Goal: Check status: Check status

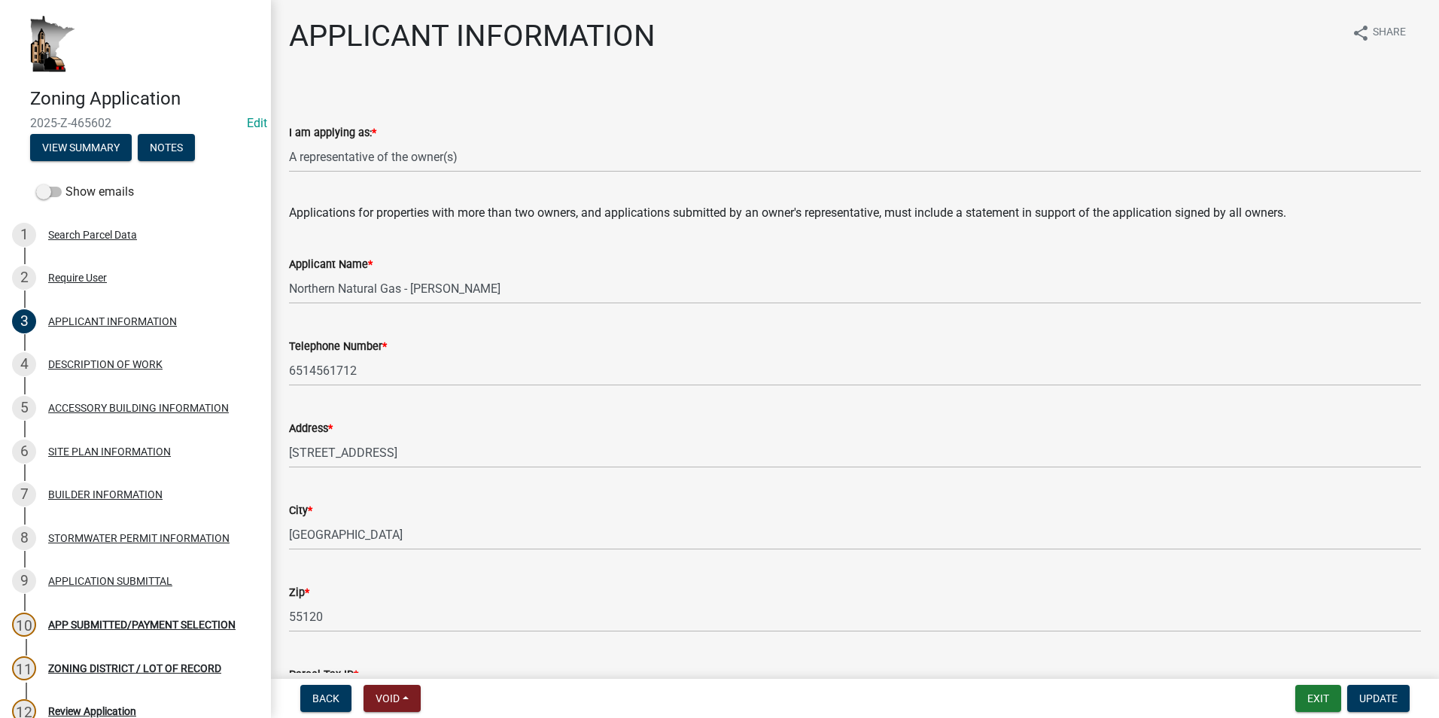
select select "f73bc555-2faa-4207-ba45-c8fa17744791"
select select "cceea691-a74e-4f4c-bc29-7816459b1307"
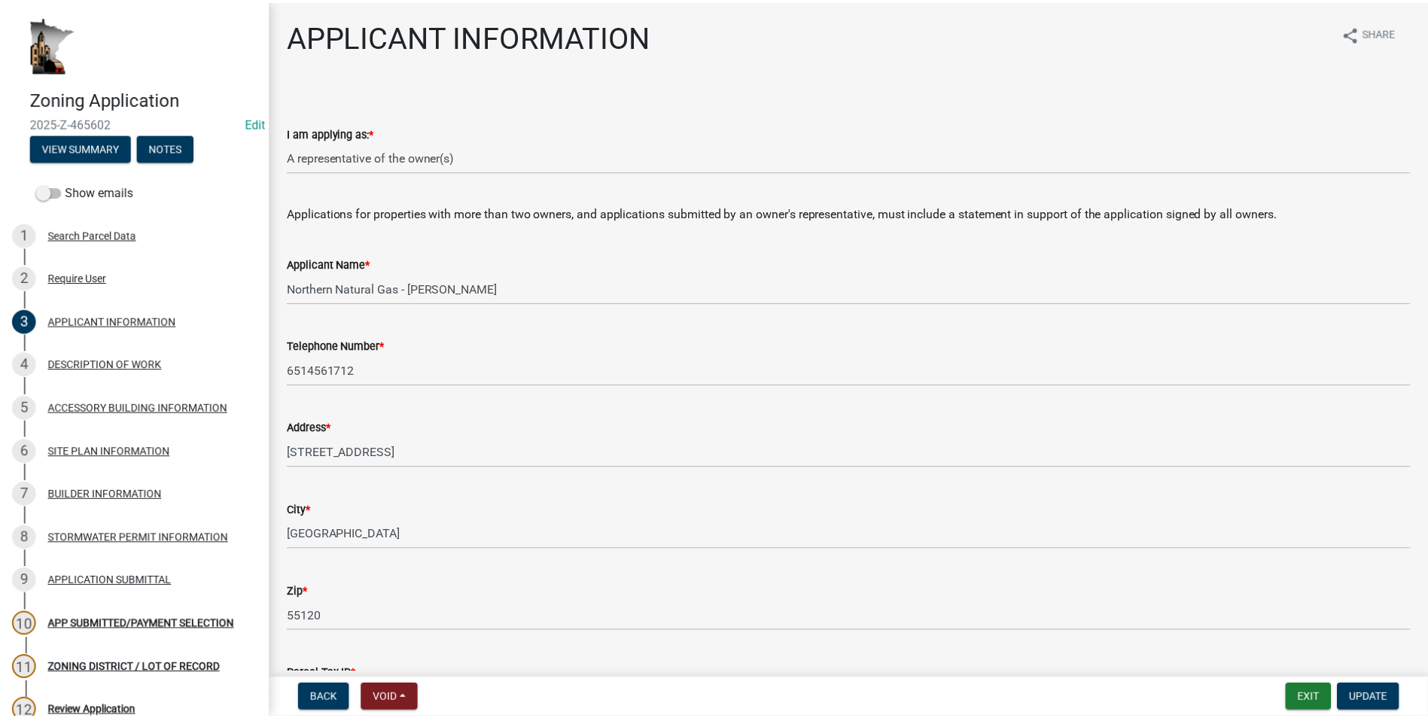
scroll to position [226, 0]
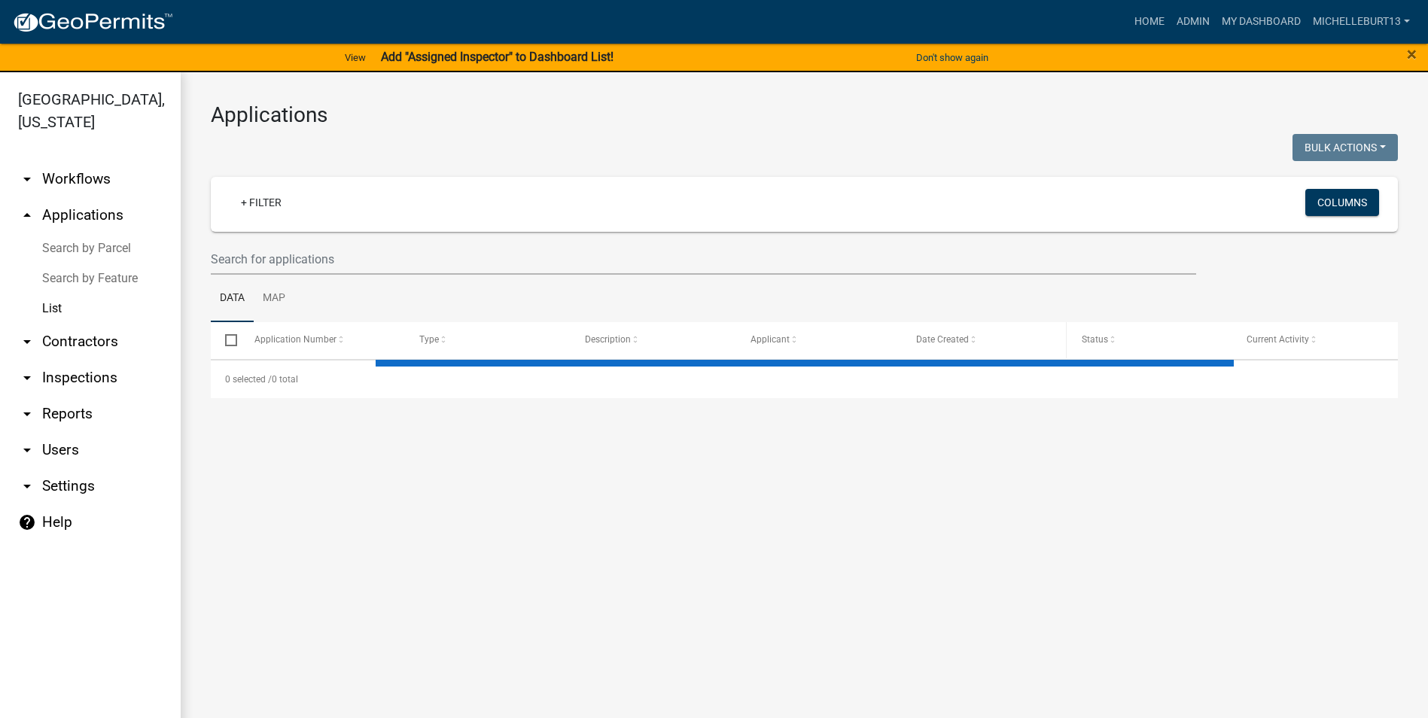
select select "3: 100"
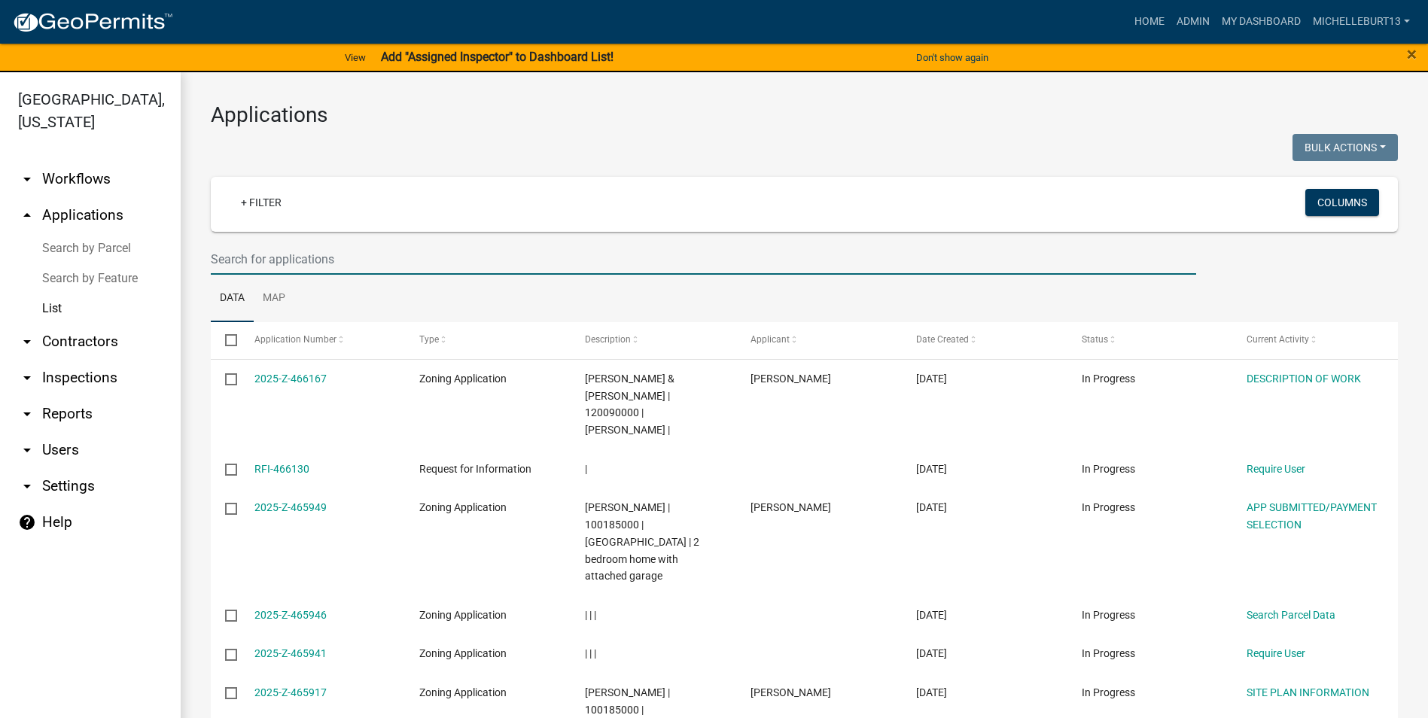
click at [422, 262] on input "text" at bounding box center [703, 259] width 985 height 31
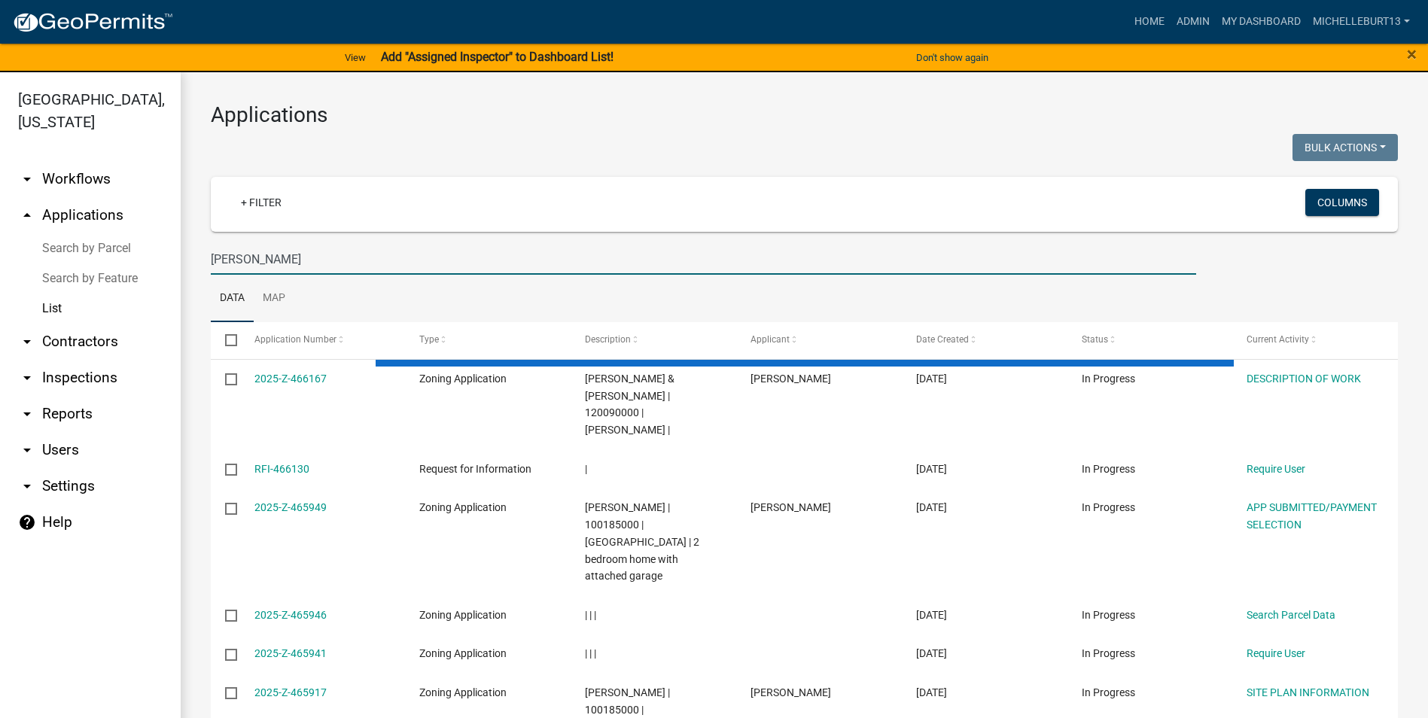
type input "[PERSON_NAME]"
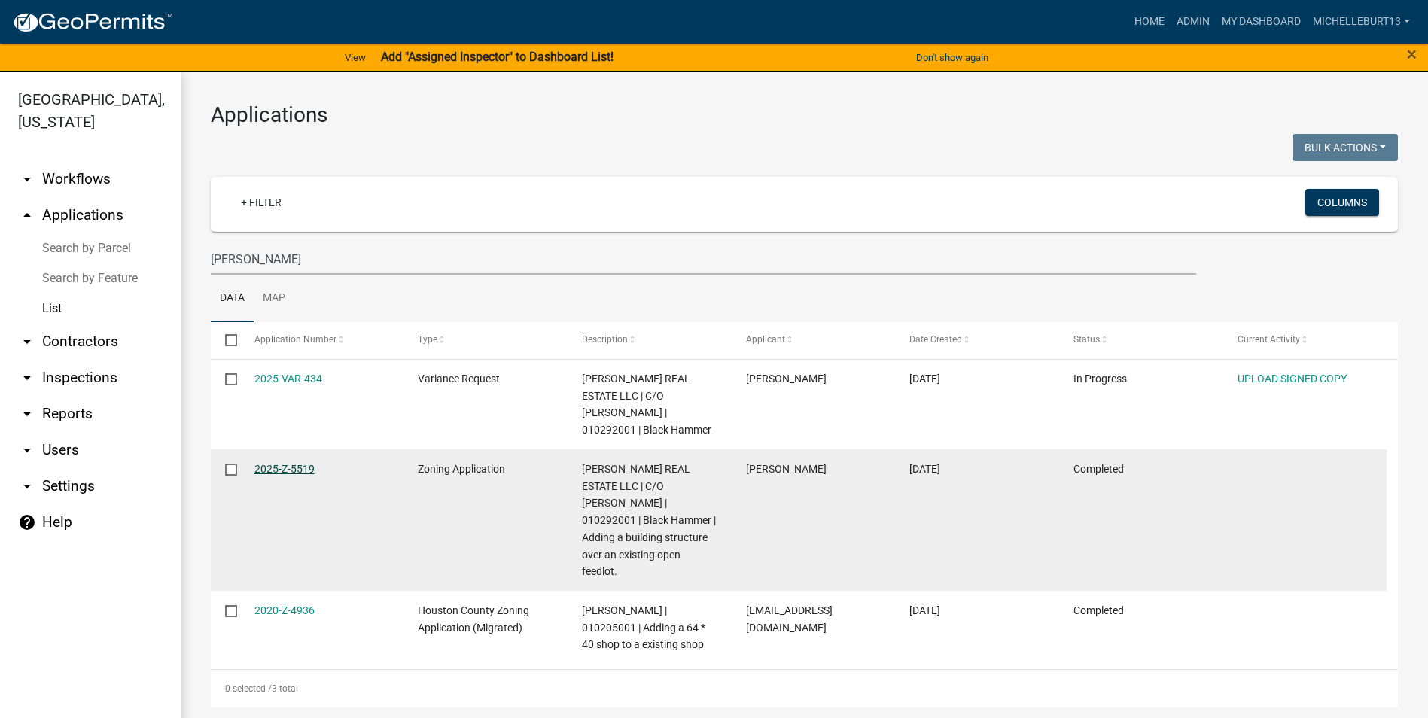
click at [288, 463] on link "2025-Z-5519" at bounding box center [284, 469] width 60 height 12
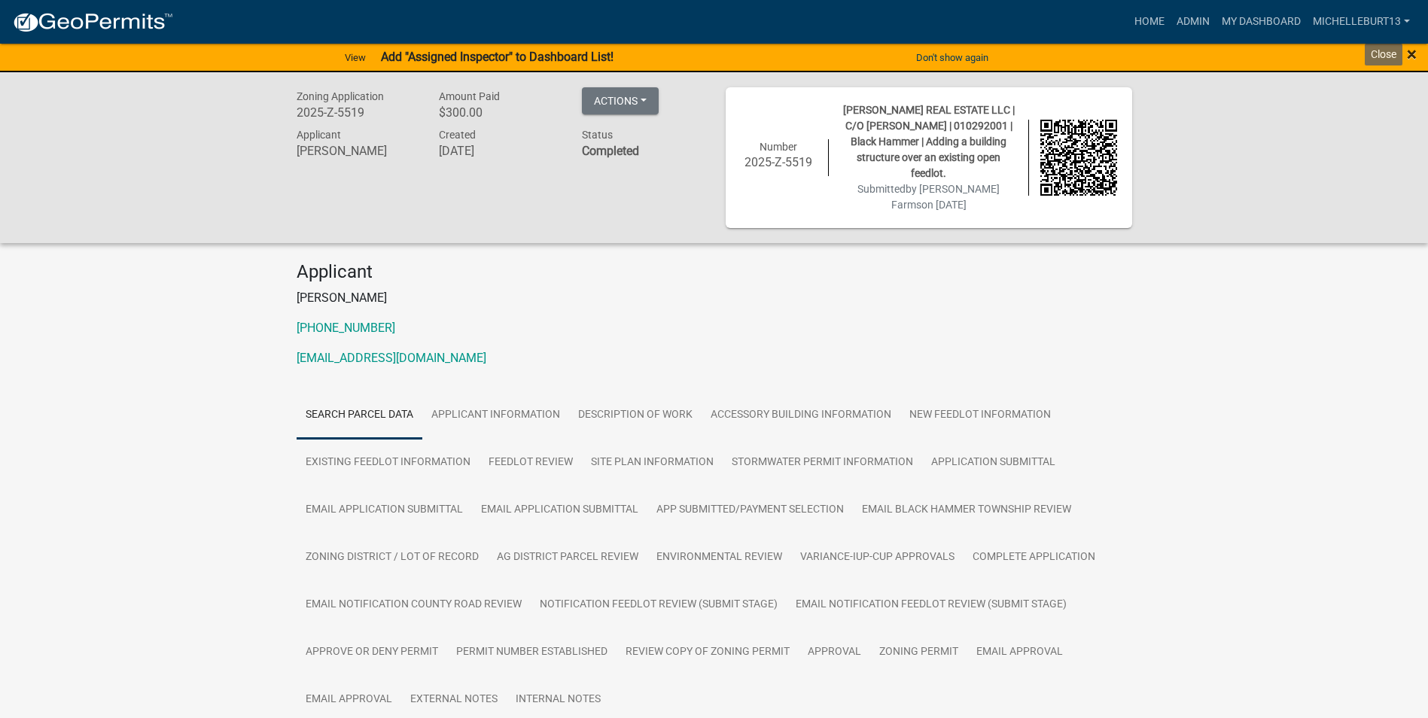
click at [1414, 52] on span "×" at bounding box center [1412, 54] width 10 height 21
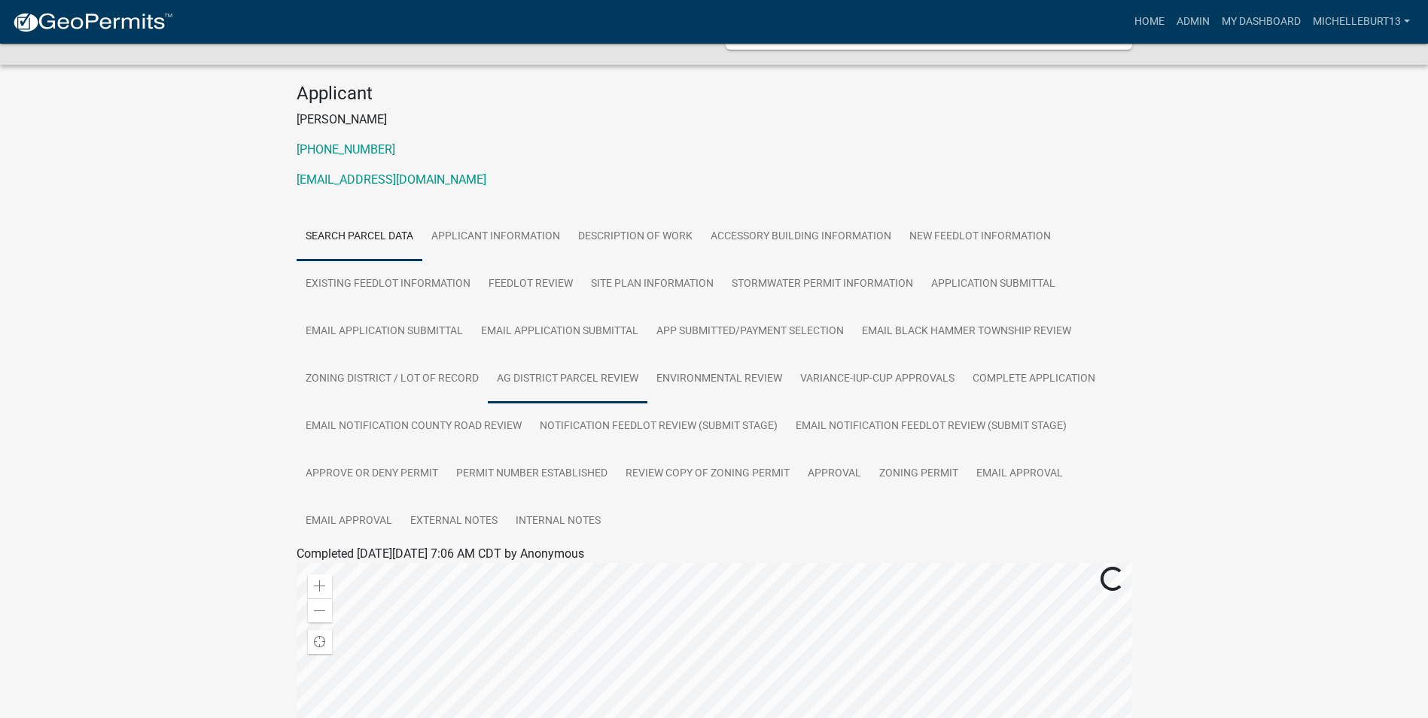
scroll to position [151, 0]
click at [485, 243] on link "APPLICANT INFORMATION" at bounding box center [495, 236] width 147 height 48
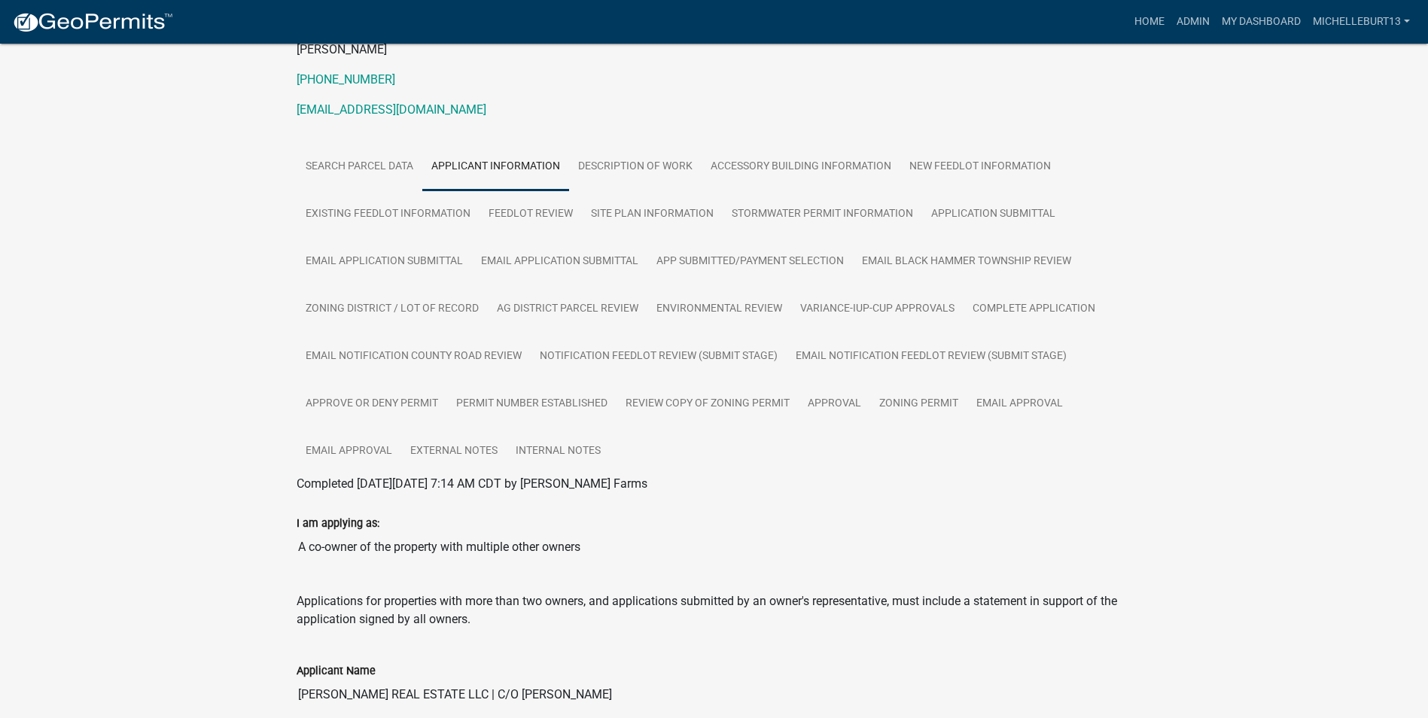
scroll to position [0, 0]
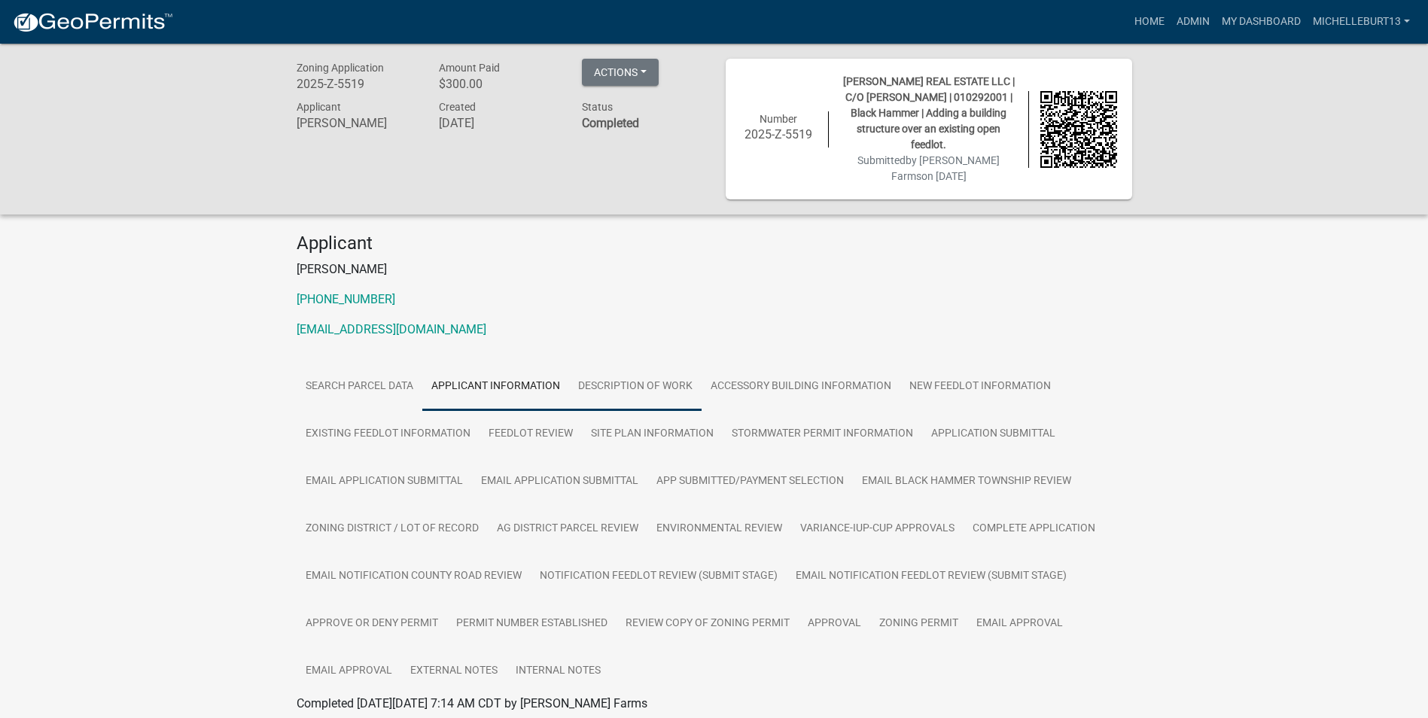
click at [634, 385] on link "DESCRIPTION OF WORK" at bounding box center [635, 387] width 132 height 48
click at [809, 391] on link "ACCESSORY BUILDING INFORMATION" at bounding box center [801, 387] width 199 height 48
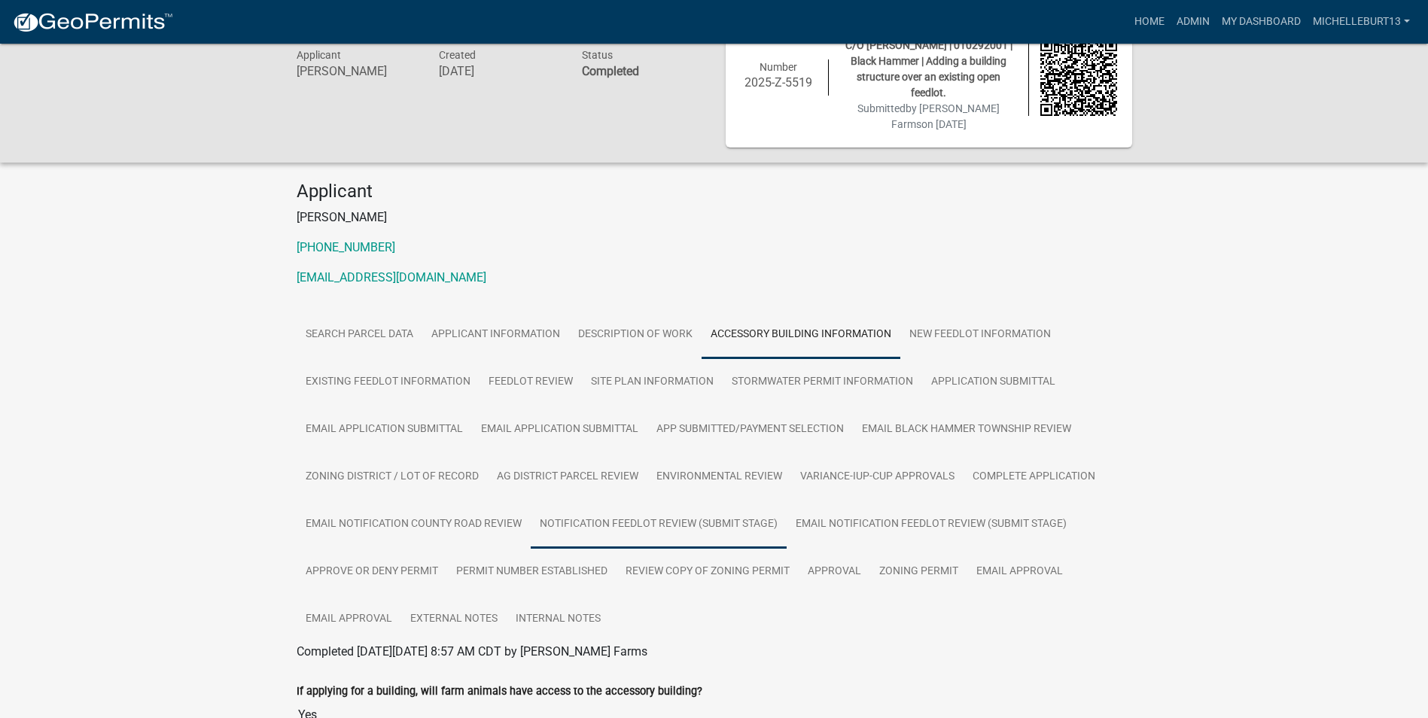
scroll to position [221, 0]
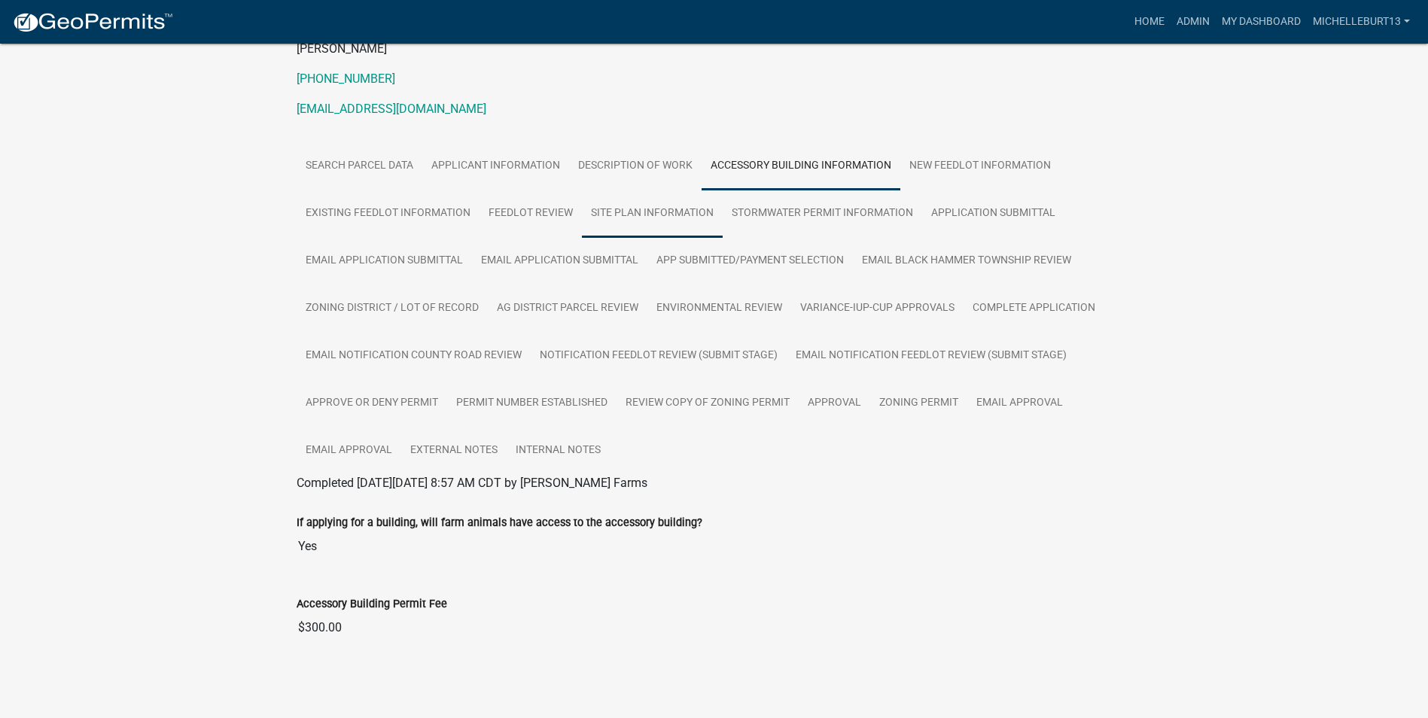
click at [641, 218] on link "SITE PLAN INFORMATION" at bounding box center [652, 214] width 141 height 48
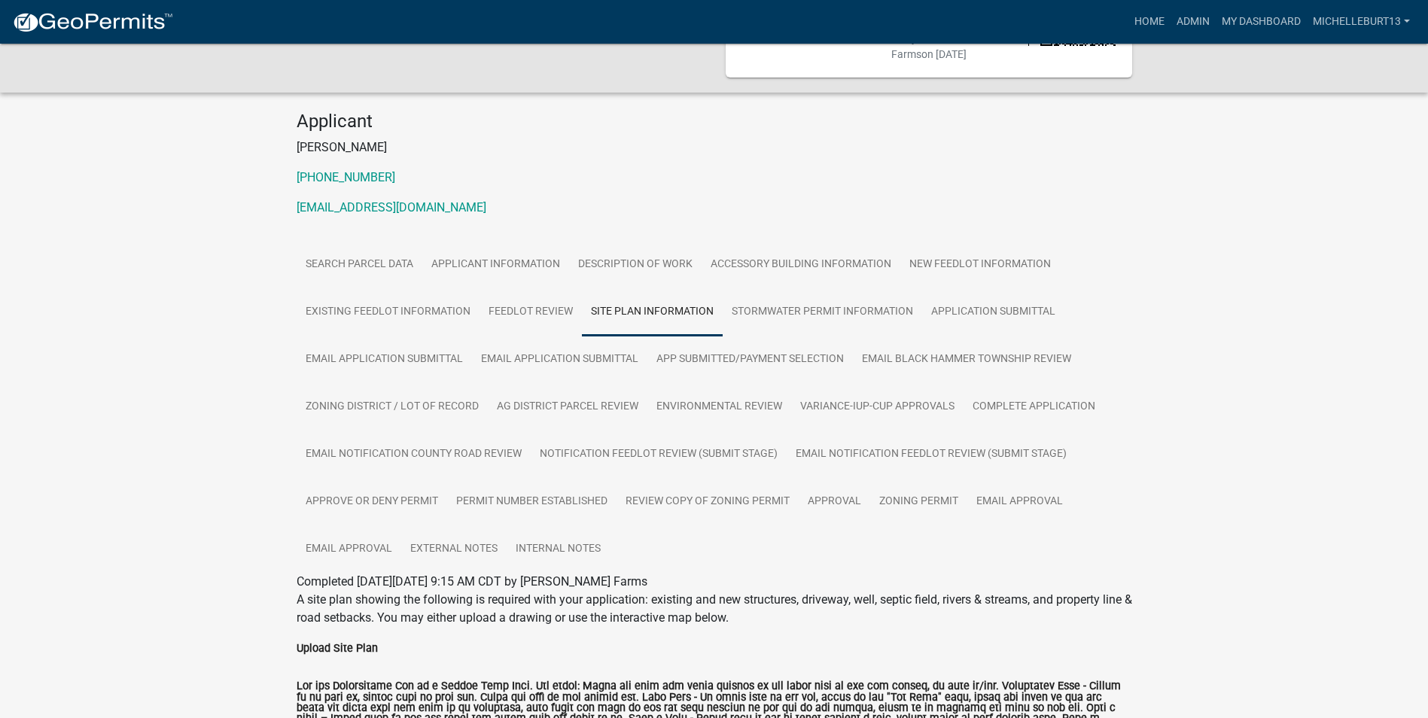
scroll to position [0, 0]
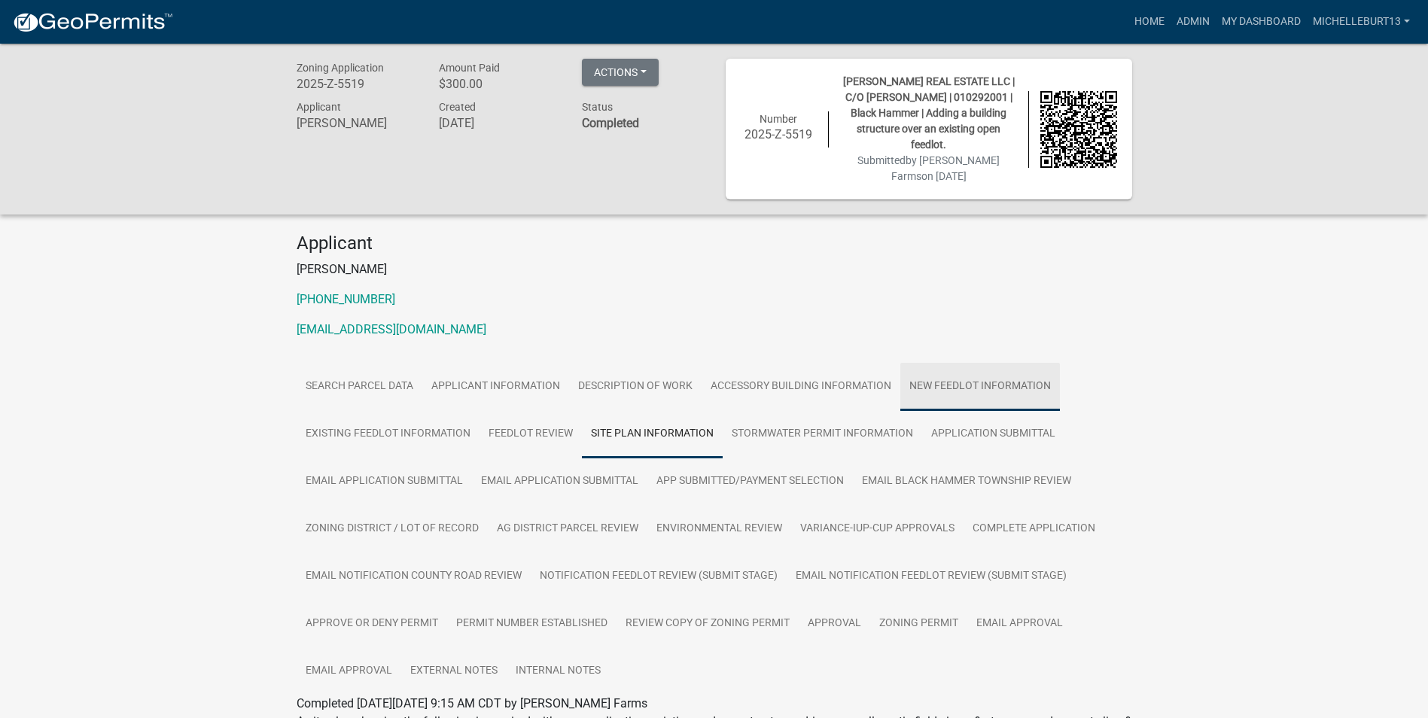
click at [959, 384] on link "NEW FEEDLOT INFORMATION" at bounding box center [980, 387] width 160 height 48
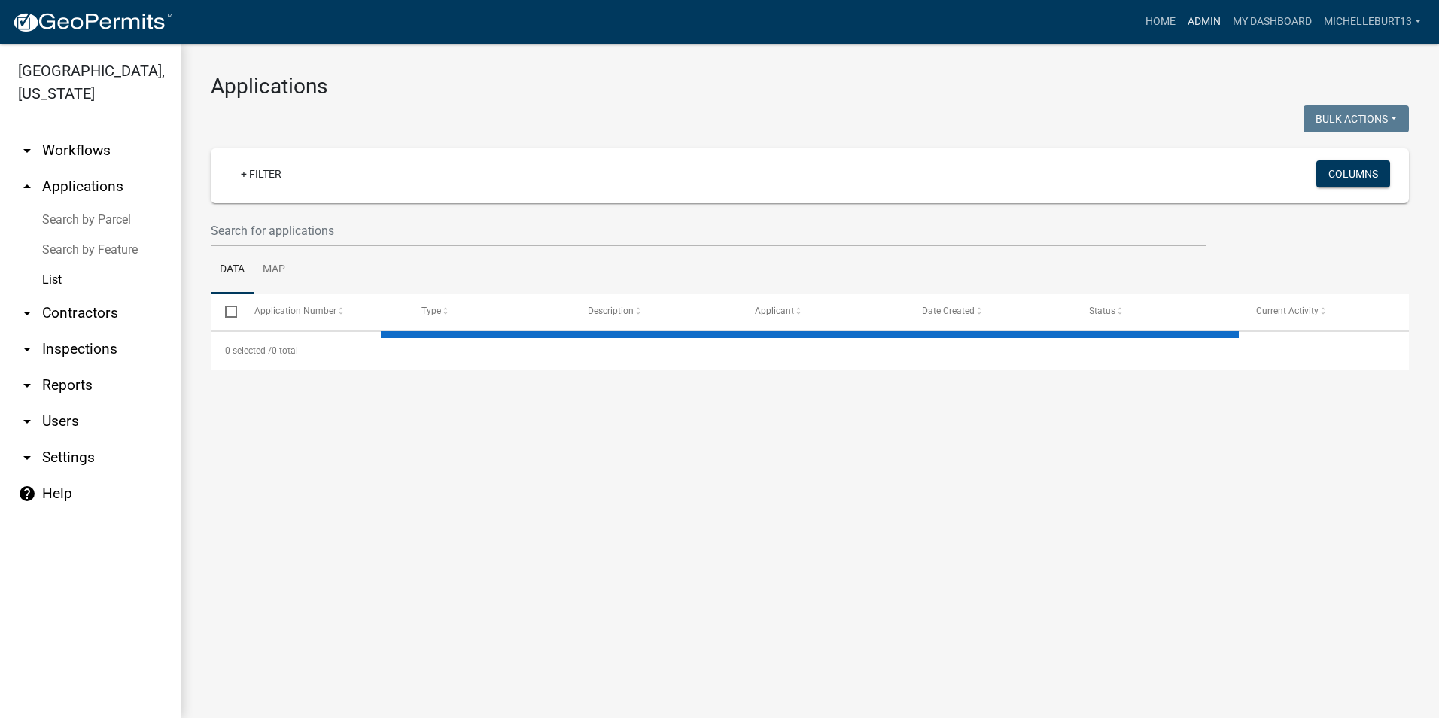
select select "3: 100"
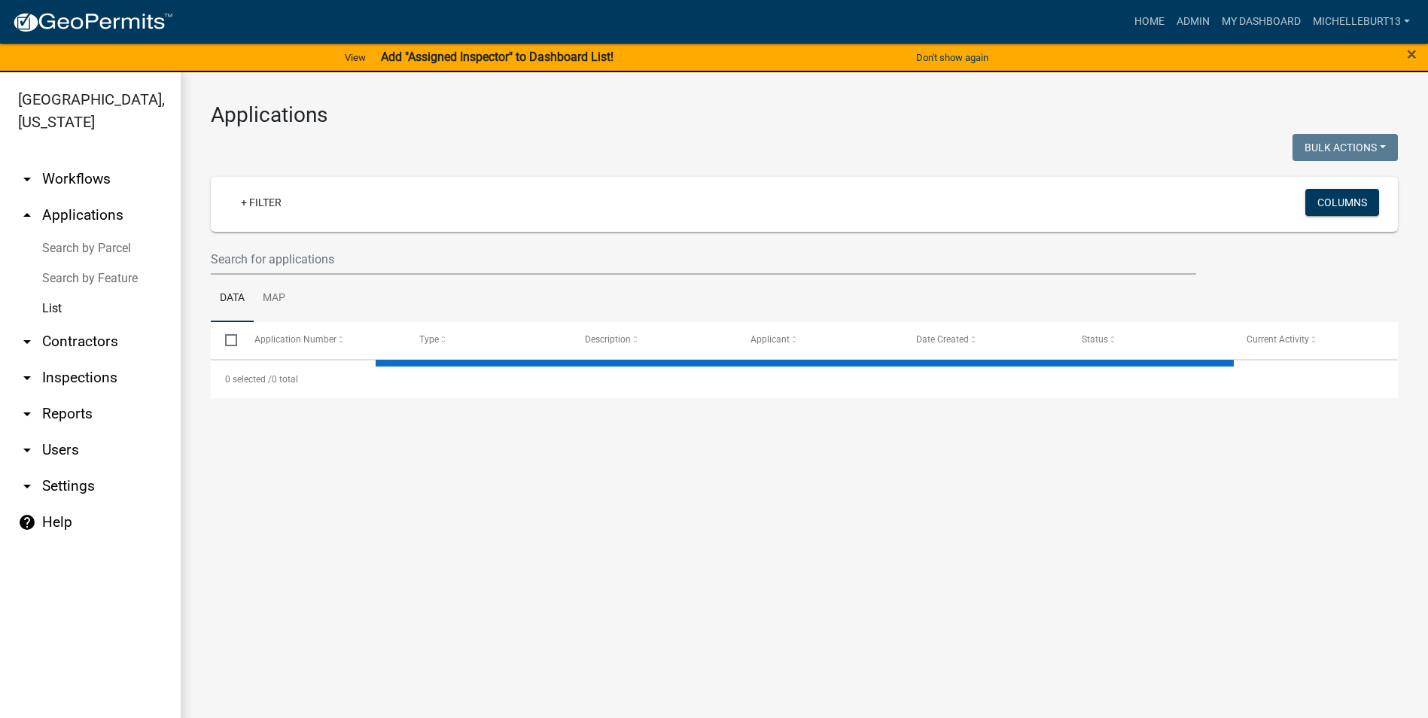
select select "3: 100"
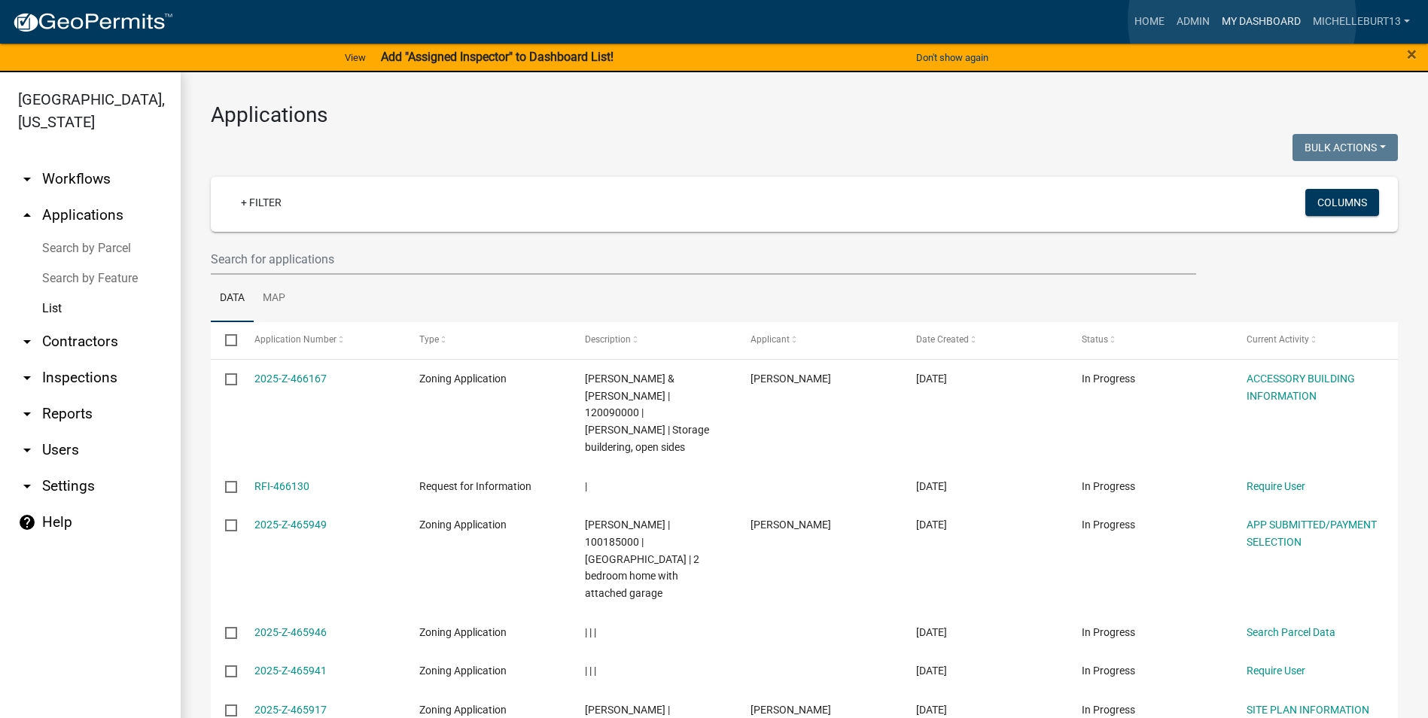
click at [1242, 20] on link "My Dashboard" at bounding box center [1261, 22] width 91 height 29
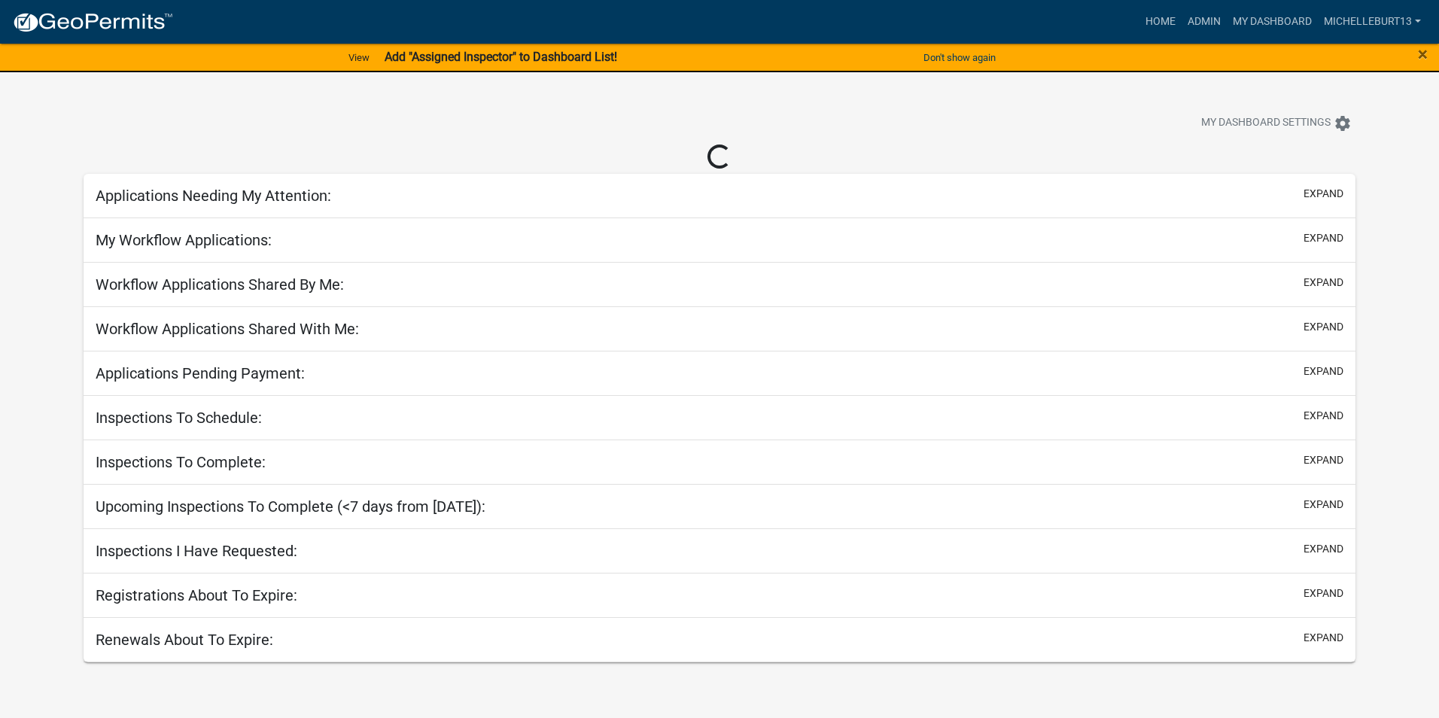
select select "3: 100"
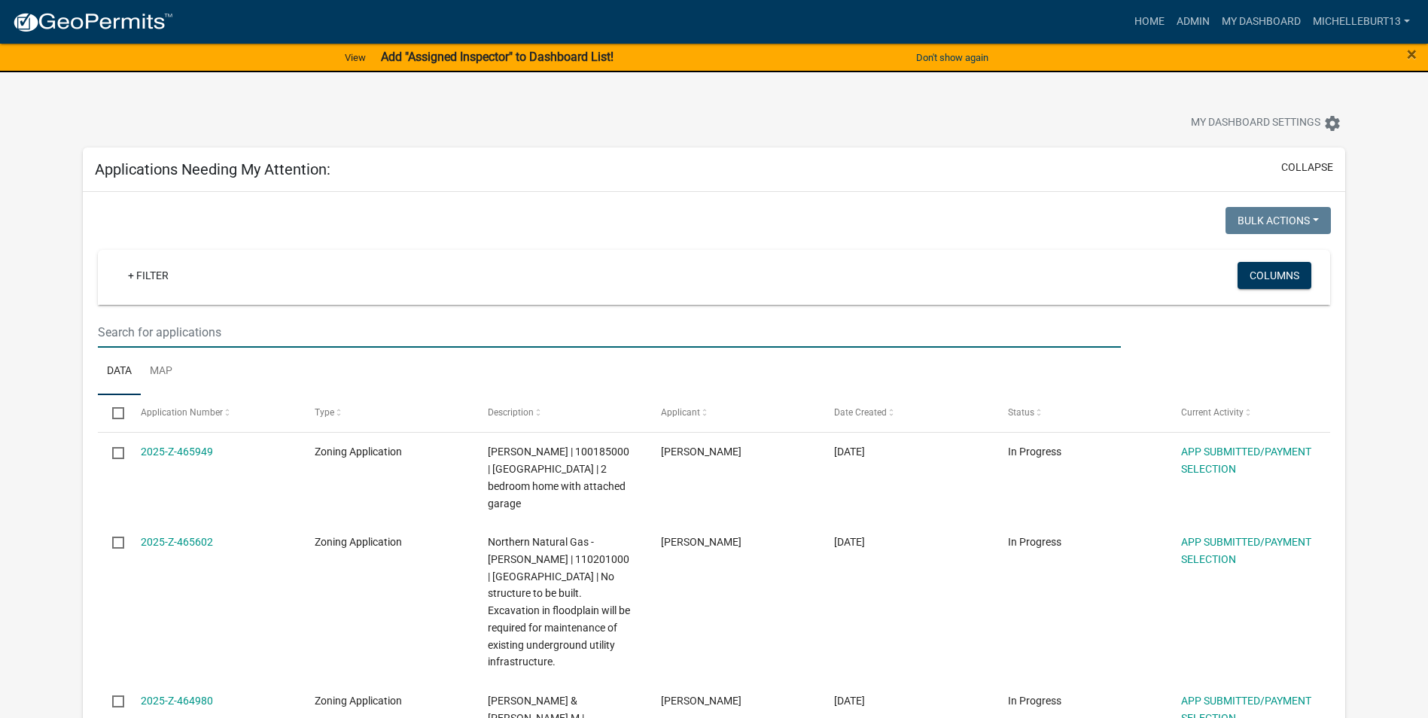
click at [127, 340] on input "text" at bounding box center [609, 332] width 1023 height 31
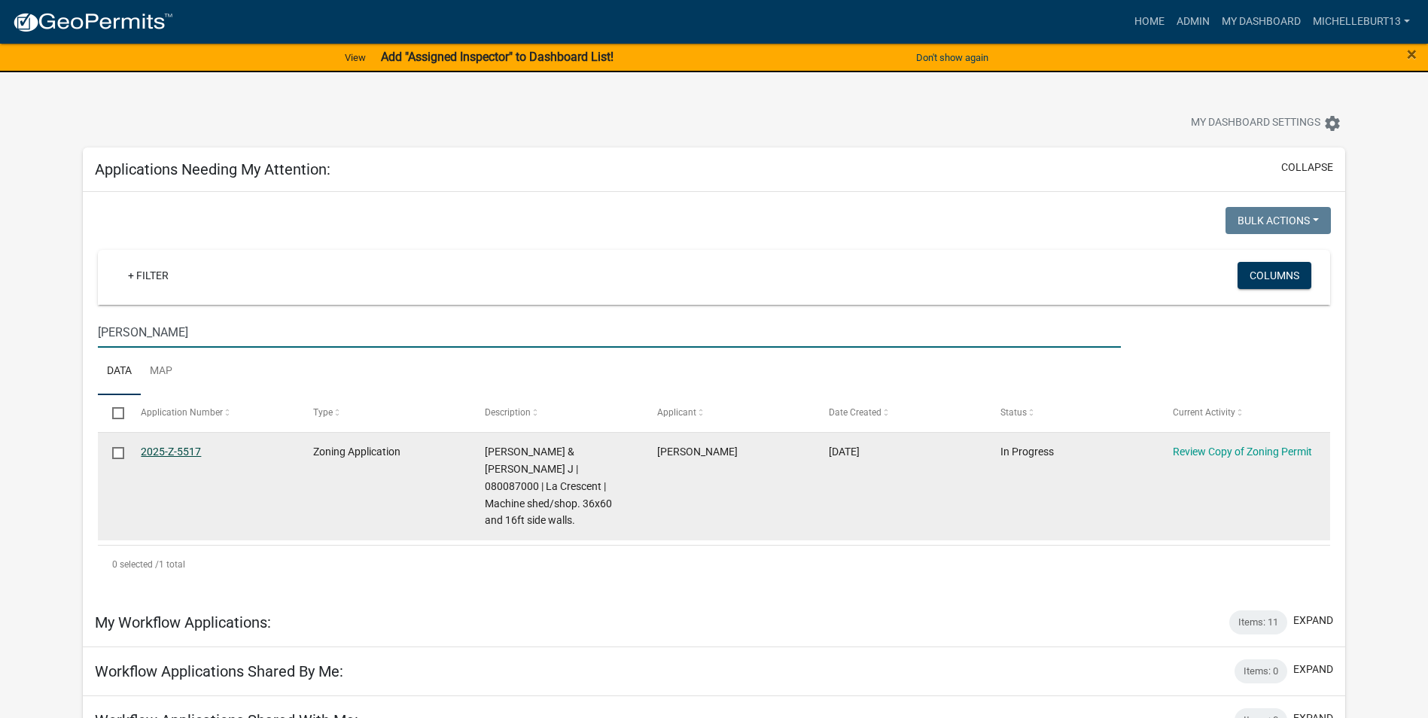
type input "Lemke"
click at [175, 451] on link "2025-Z-5517" at bounding box center [171, 452] width 60 height 12
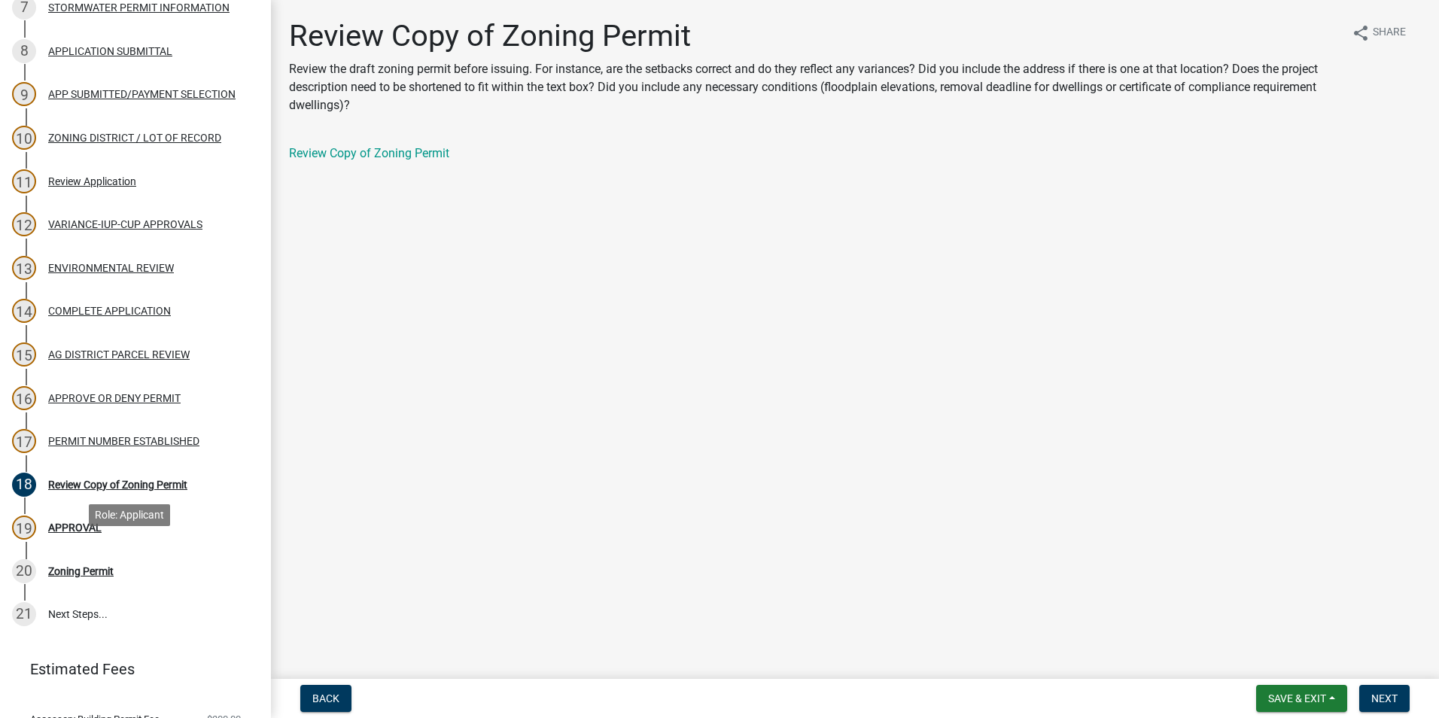
scroll to position [527, 0]
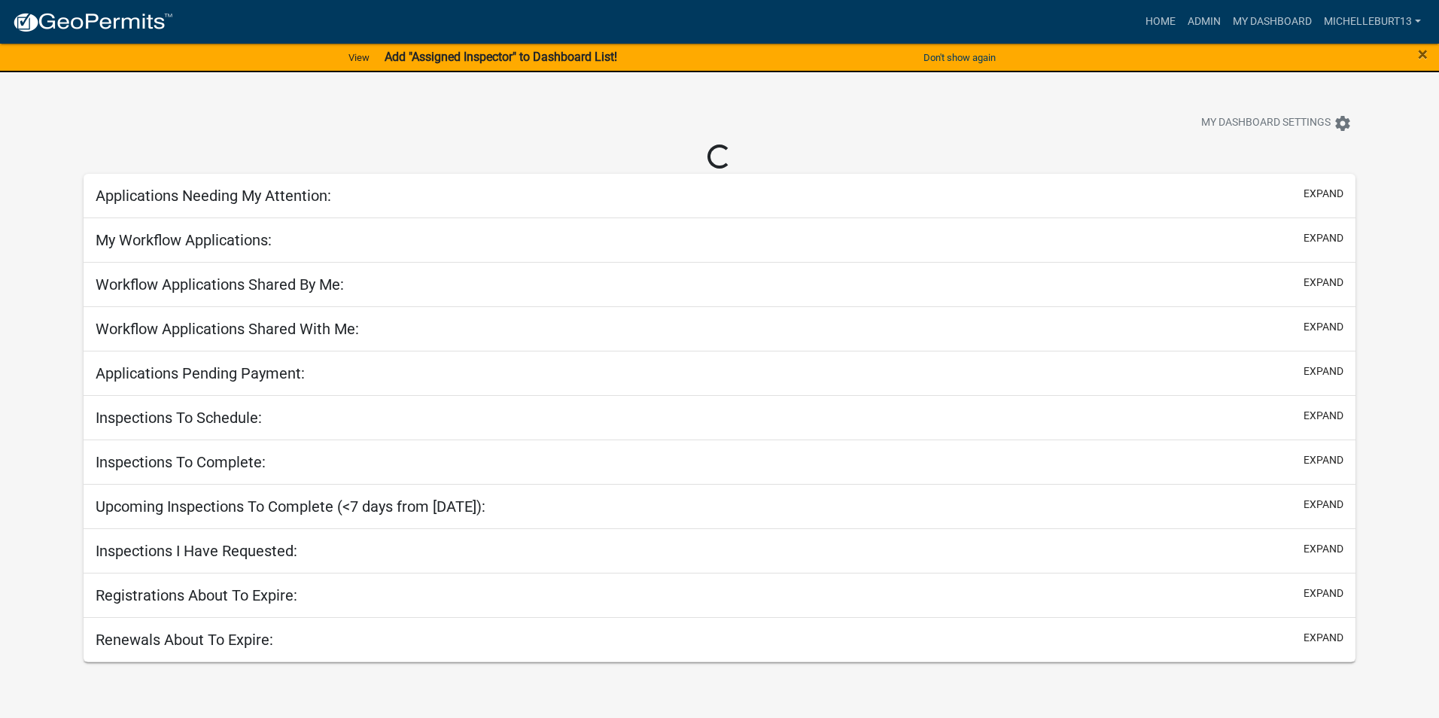
select select "3: 100"
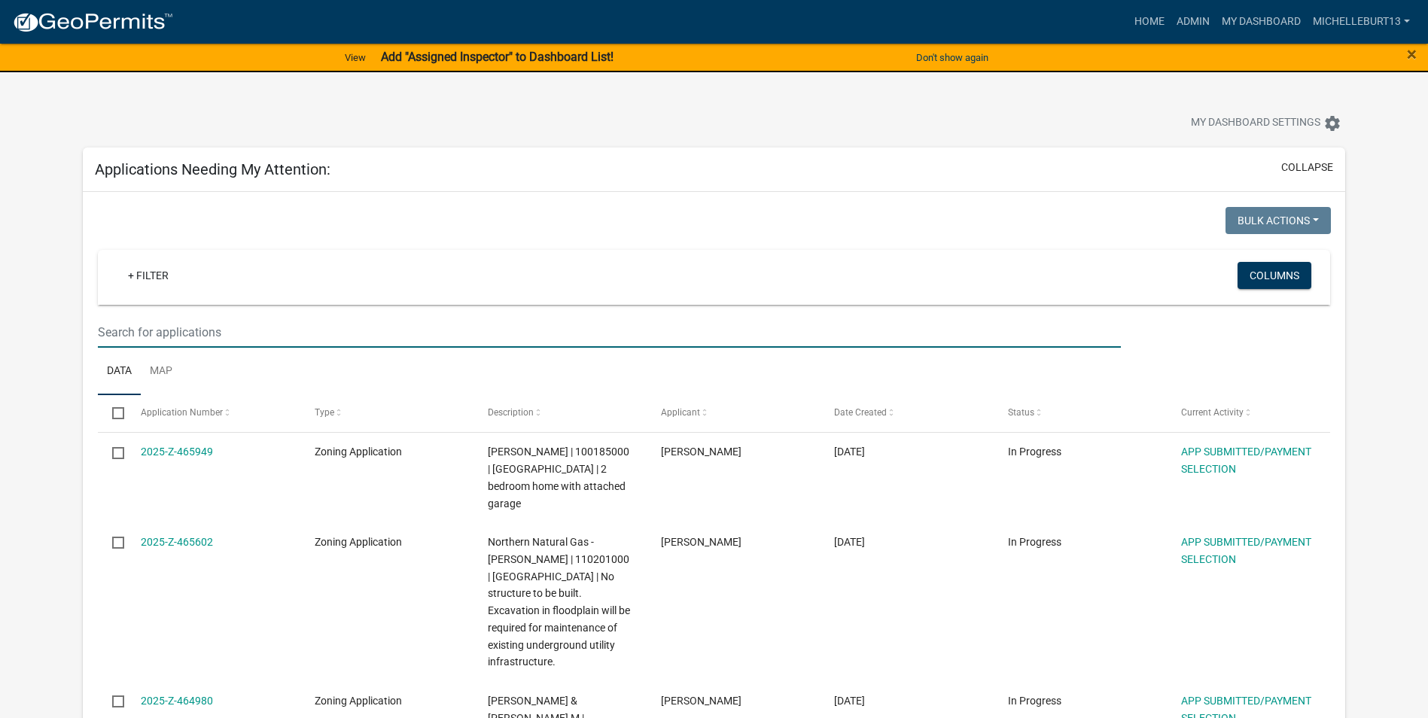
click at [248, 326] on input "text" at bounding box center [609, 332] width 1023 height 31
type input "keenan"
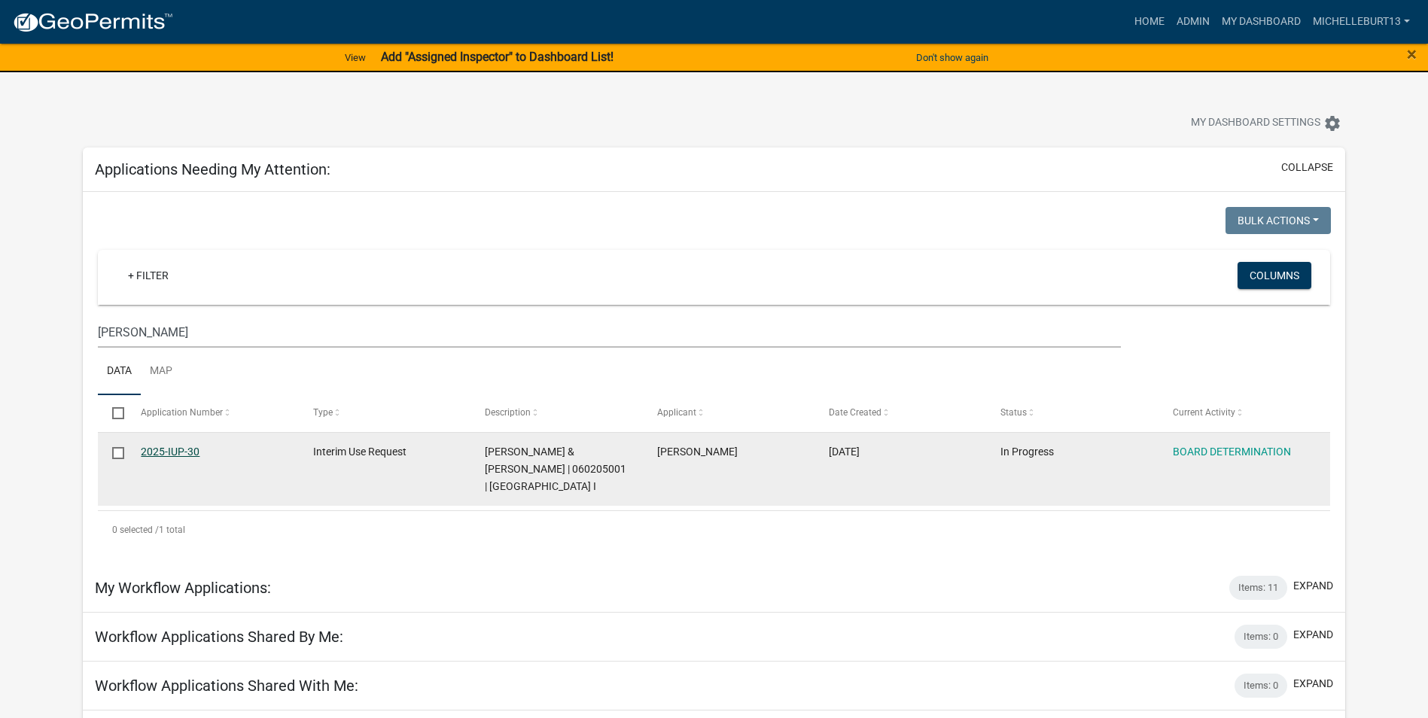
click at [183, 453] on link "2025-IUP-30" at bounding box center [170, 452] width 59 height 12
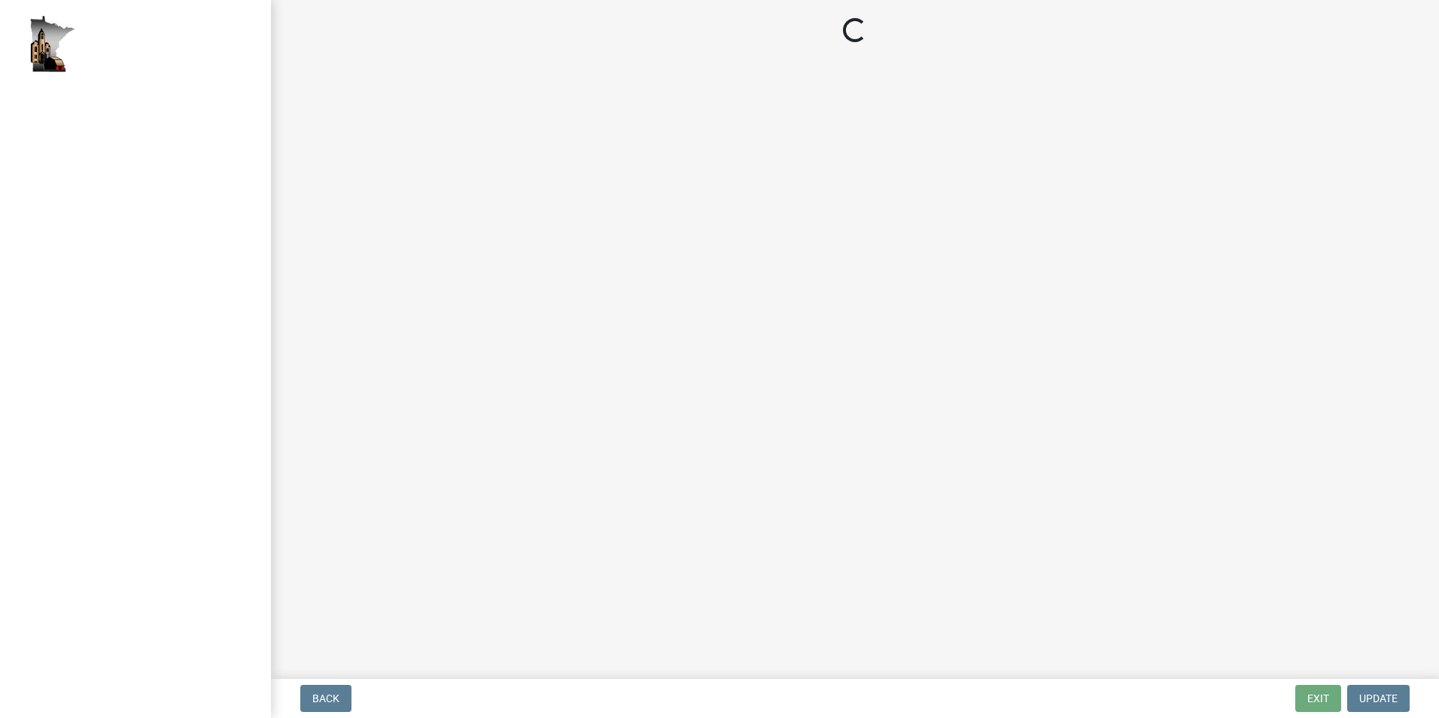
select select "9dbecd2a-f33e-4835-a5c0-33ac2cce7722"
select select "bb97efb3-2ad1-488f-bbc0-8ca183a1f79c"
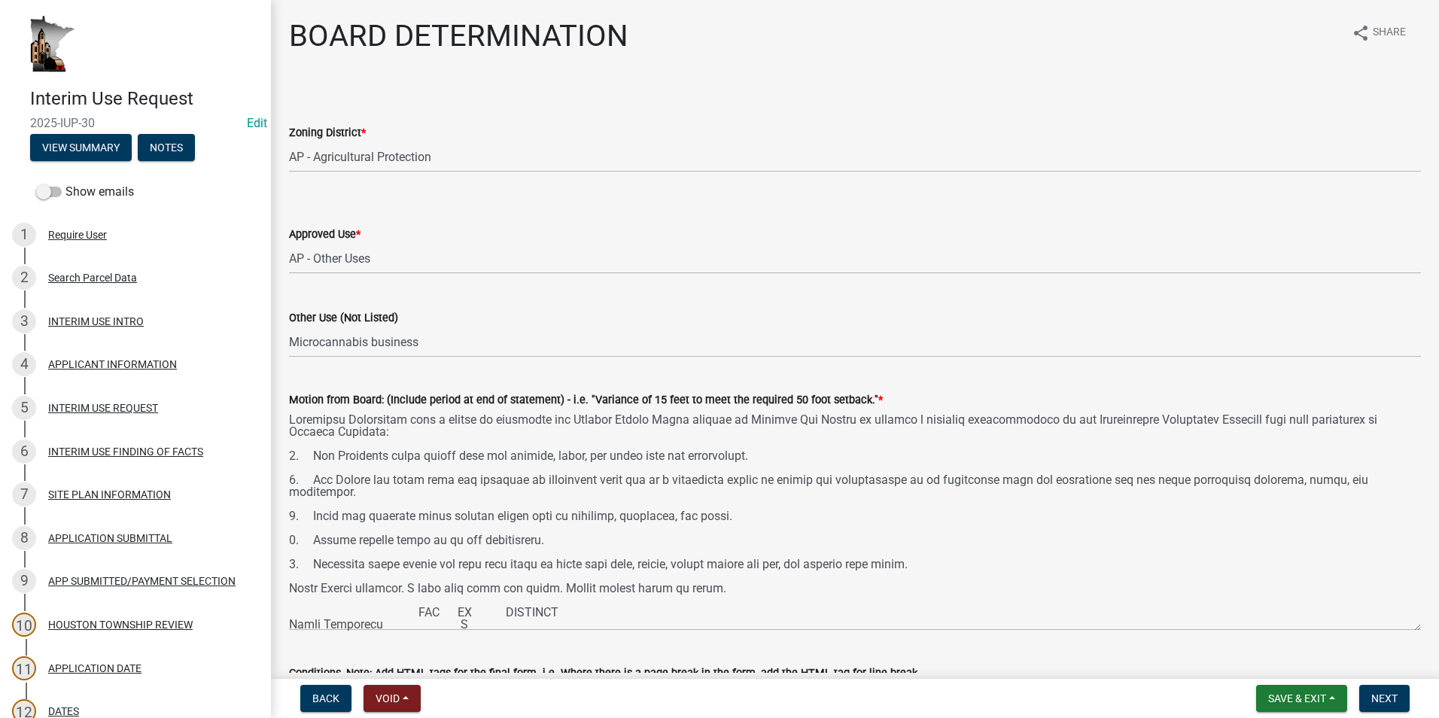
drag, startPoint x: 1405, startPoint y: 479, endPoint x: 1409, endPoint y: 659, distance: 180.7
click at [1409, 631] on textarea "Motion from Board: (Include period at end of statement) - i.e. "Variance of 15 …" at bounding box center [855, 520] width 1132 height 222
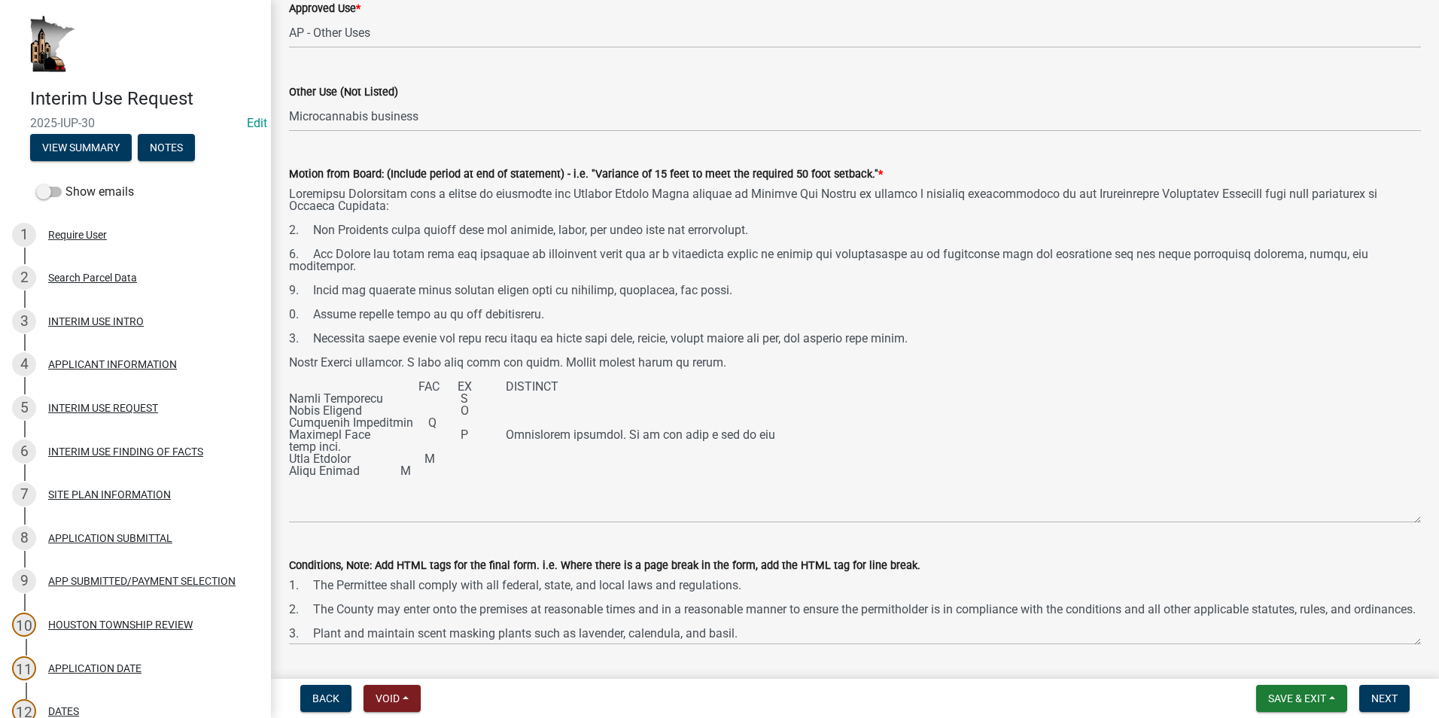
drag, startPoint x: 1407, startPoint y: 434, endPoint x: 1407, endPoint y: 522, distance: 88.1
click at [1407, 522] on textarea "Motion from Board: (Include period at end of statement) - i.e. "Variance of 15 …" at bounding box center [855, 353] width 1132 height 340
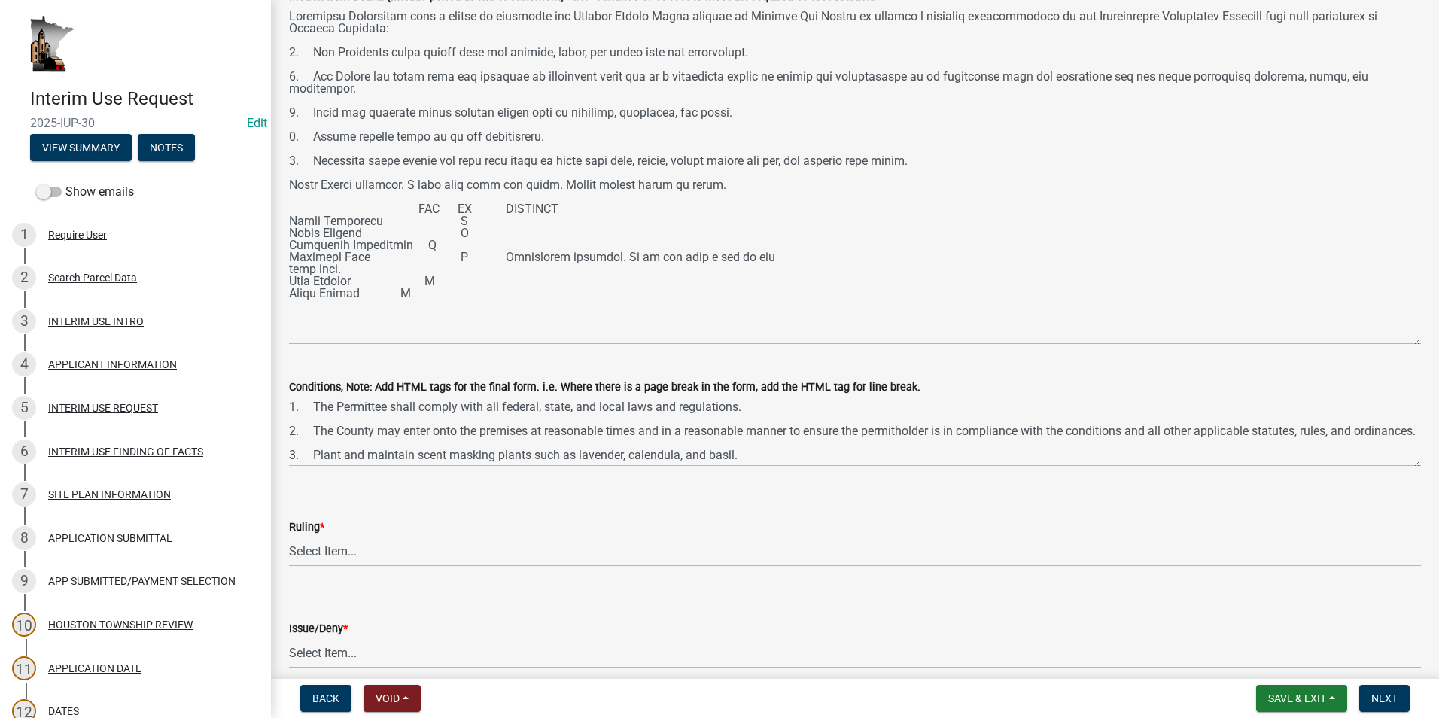
scroll to position [452, 0]
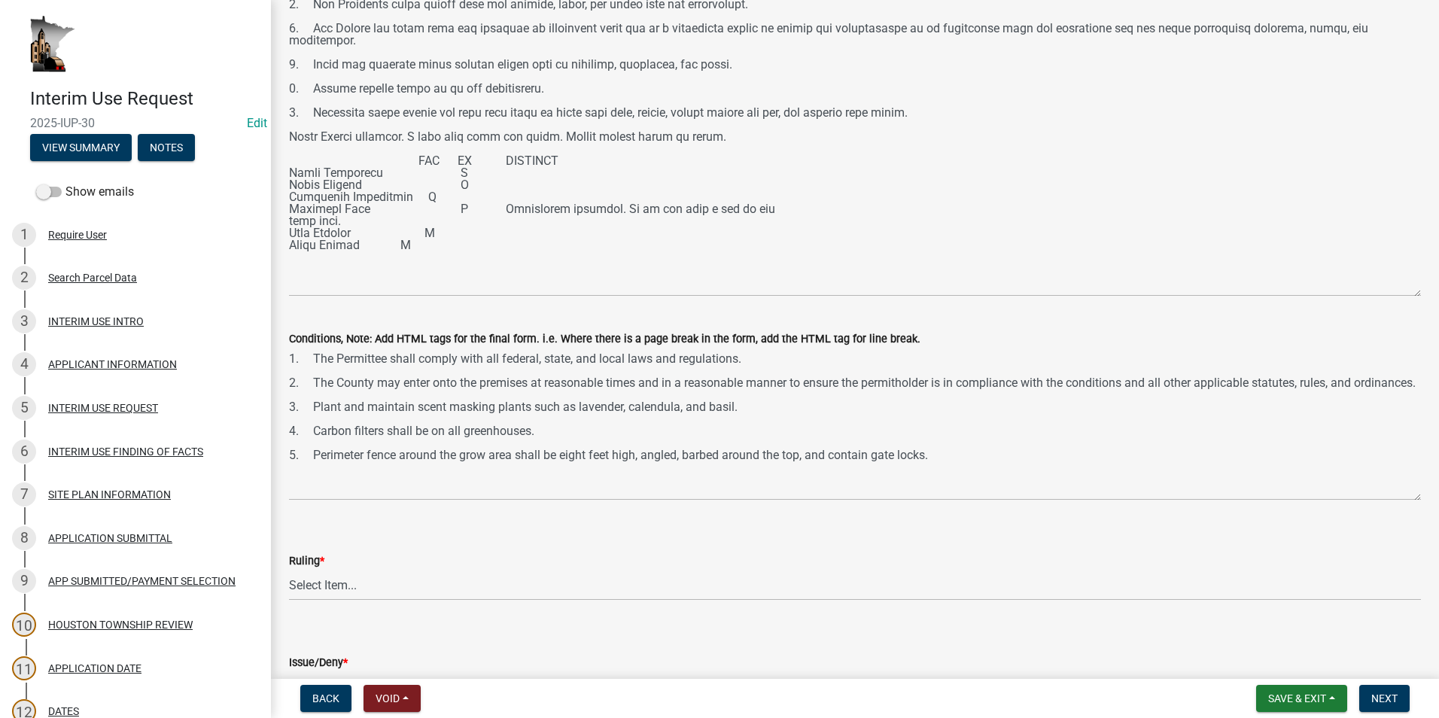
drag, startPoint x: 1405, startPoint y: 418, endPoint x: 1399, endPoint y: 496, distance: 78.5
click at [1399, 496] on textarea "1. The Permittee shall comply with all federal, state, and local laws and regul…" at bounding box center [855, 424] width 1132 height 153
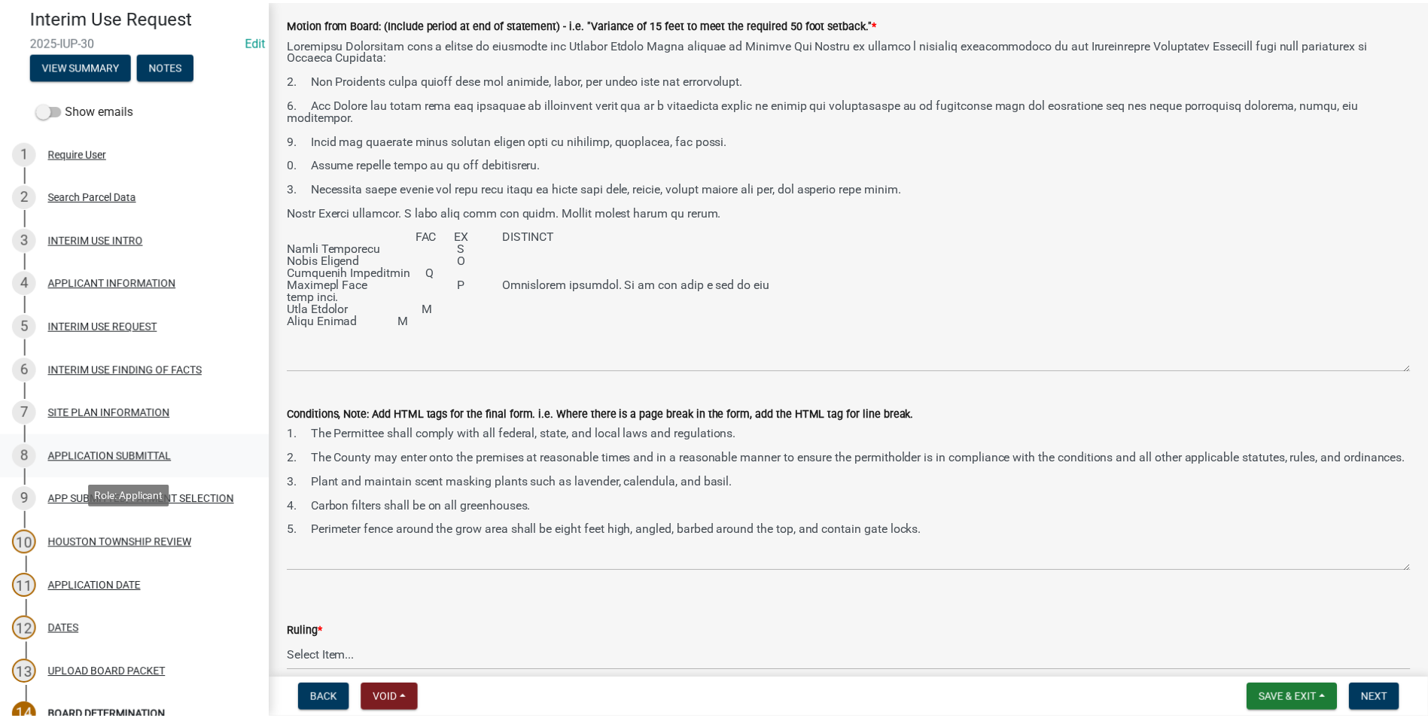
scroll to position [0, 0]
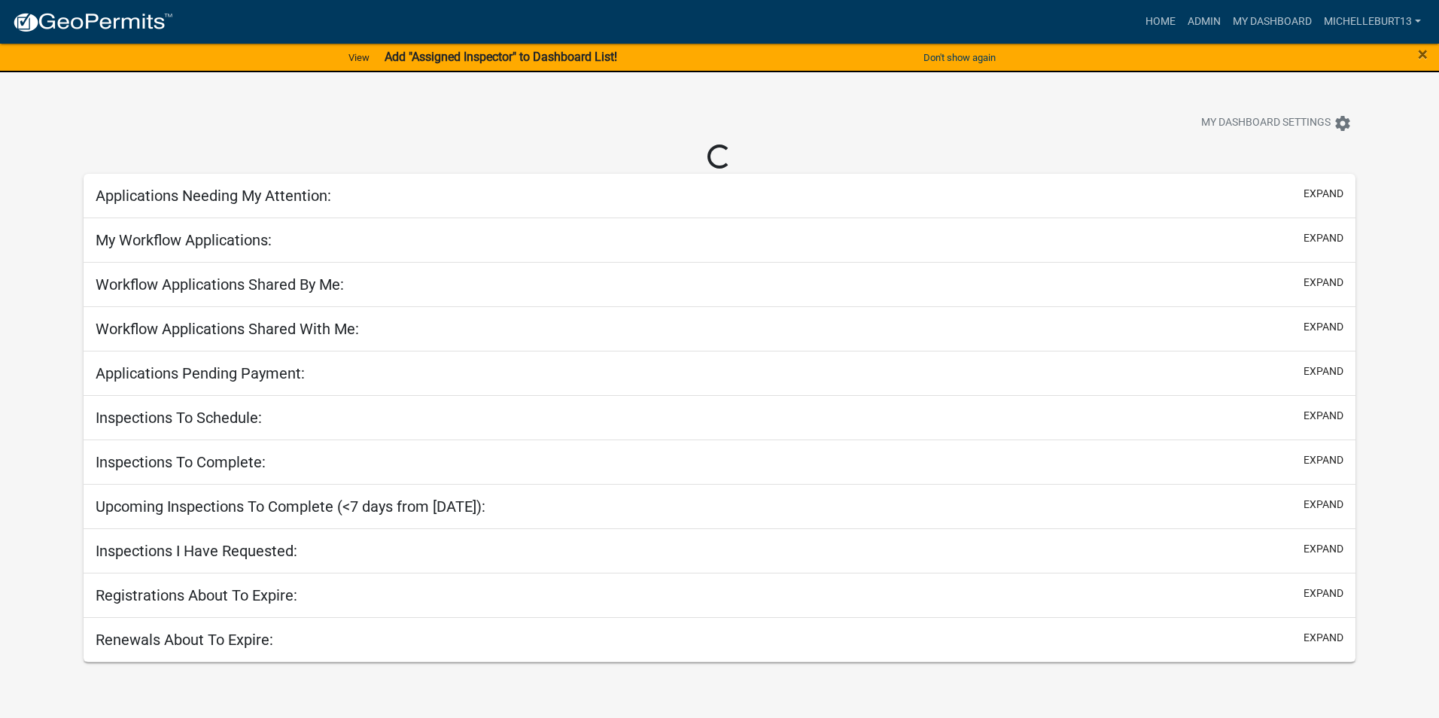
select select "3: 100"
